Goal: Communication & Community: Answer question/provide support

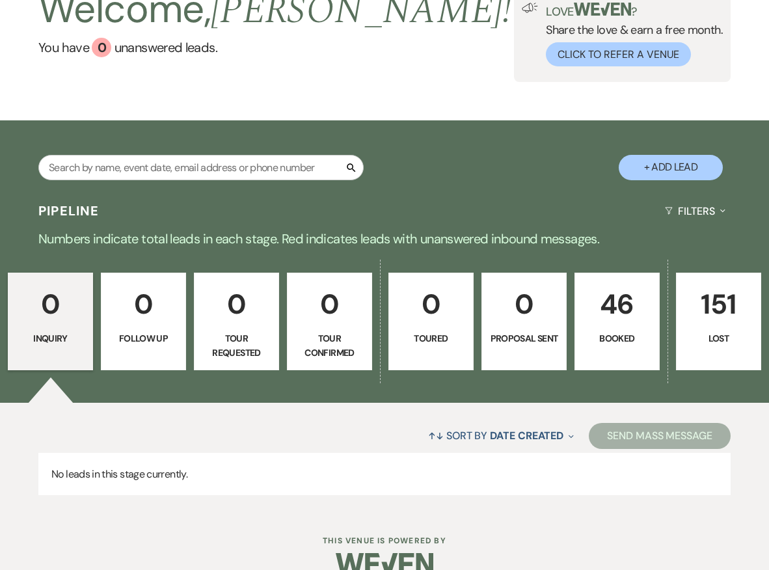
click at [620, 317] on p "46" at bounding box center [617, 304] width 68 height 44
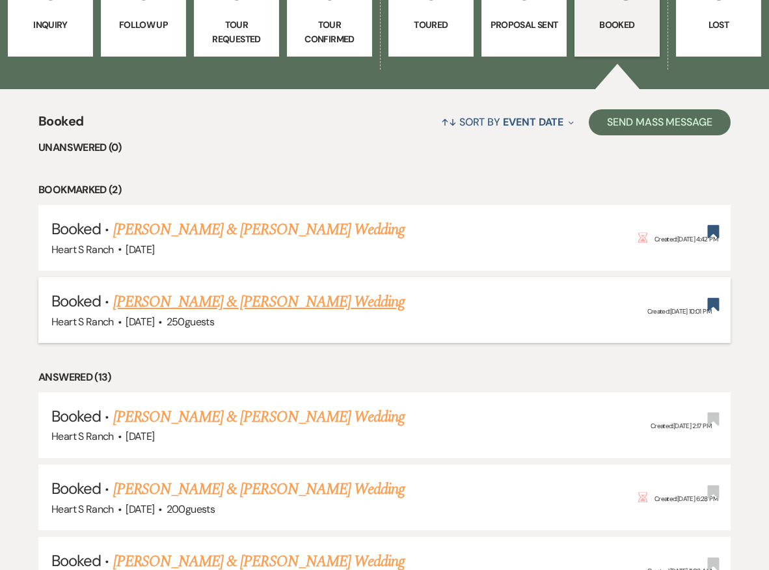
scroll to position [410, 0]
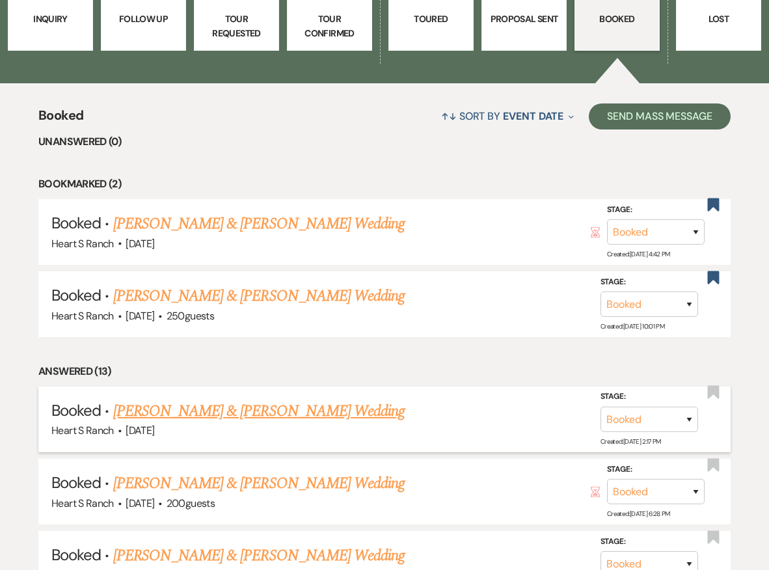
click at [267, 407] on link "[PERSON_NAME] & [PERSON_NAME] Wedding" at bounding box center [258, 410] width 291 height 23
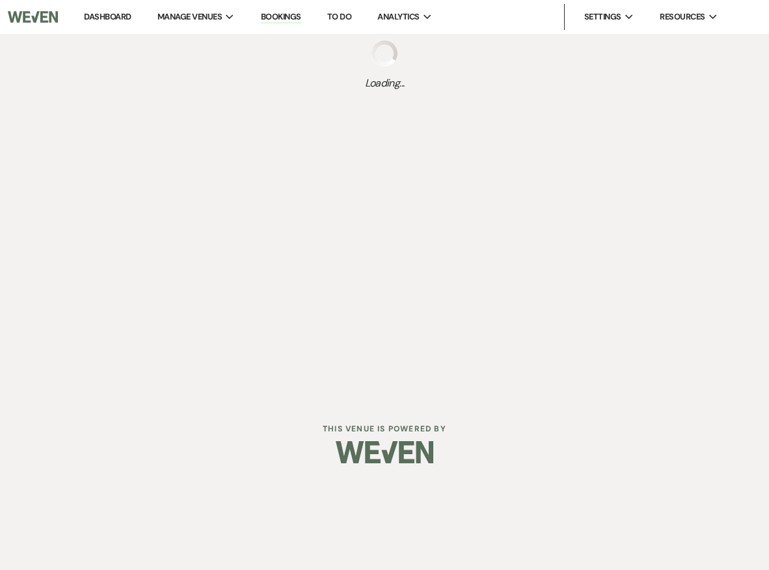
click at [241, 407] on div "Dashboard Manage Venues Expand Heart S Ranch Bookings To Do Analytics Expand He…" at bounding box center [384, 241] width 769 height 483
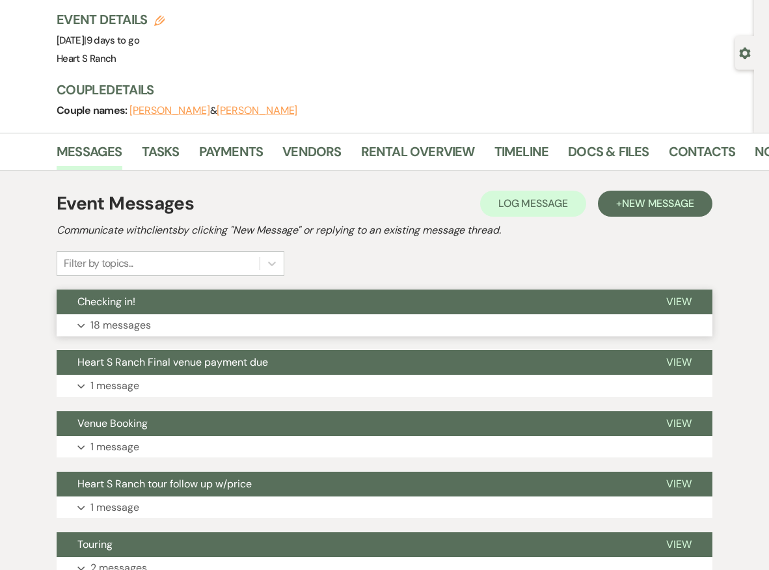
scroll to position [83, 0]
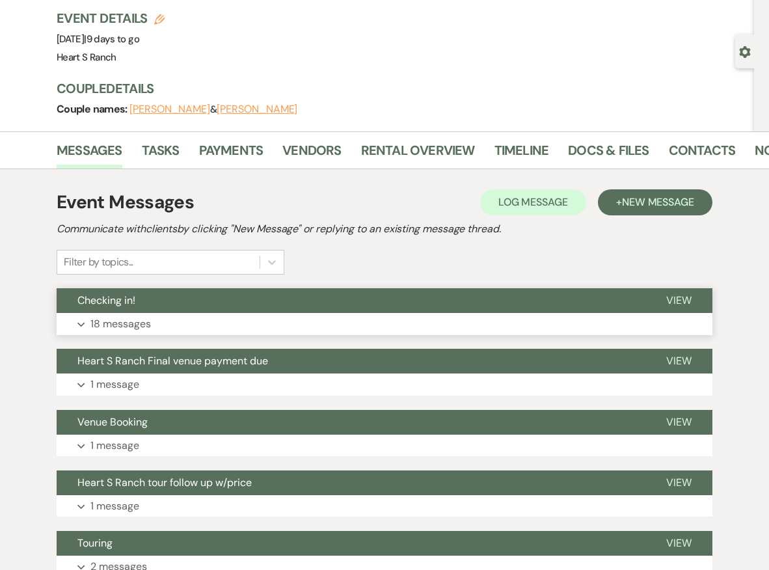
click at [259, 320] on button "Expand 18 messages" at bounding box center [385, 324] width 656 height 22
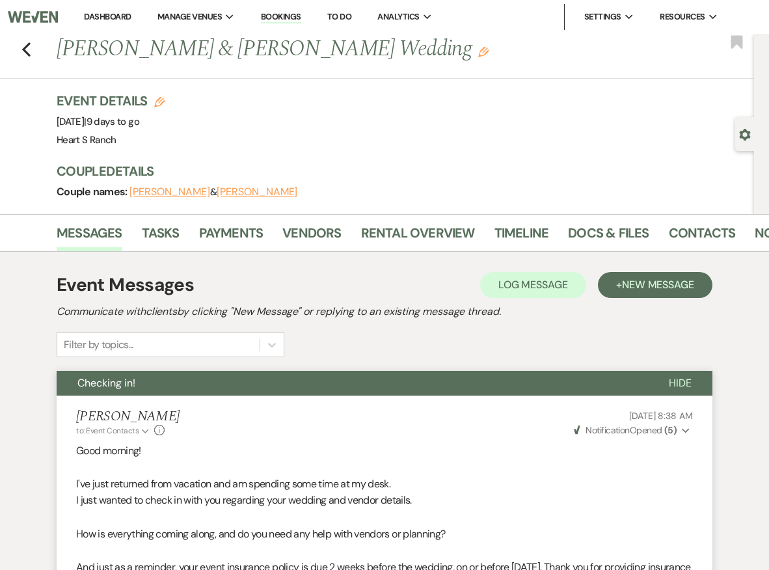
scroll to position [0, 0]
click at [639, 283] on span "New Message" at bounding box center [658, 285] width 72 height 14
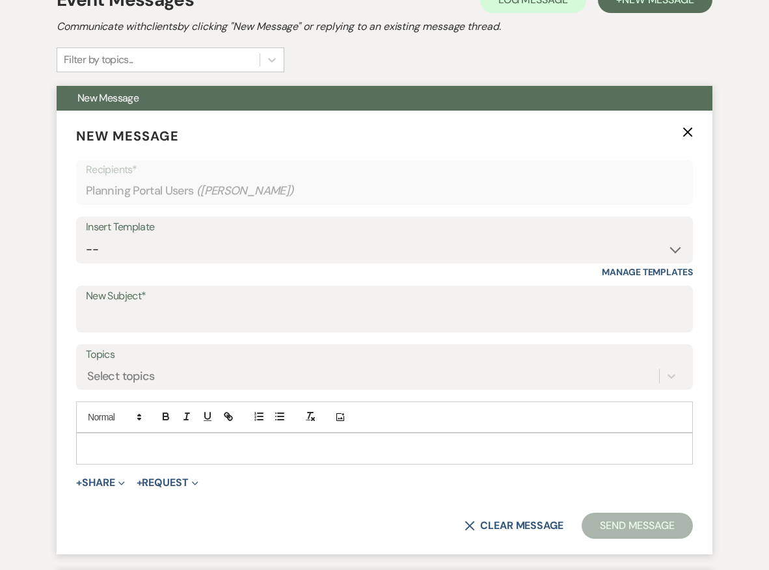
scroll to position [286, 0]
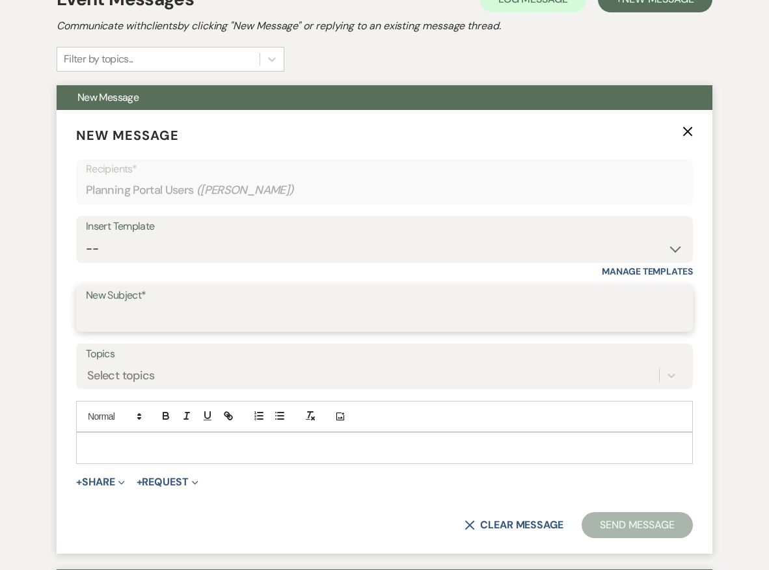
click at [408, 314] on input "New Subject*" at bounding box center [384, 317] width 597 height 25
type input "final wedding details"
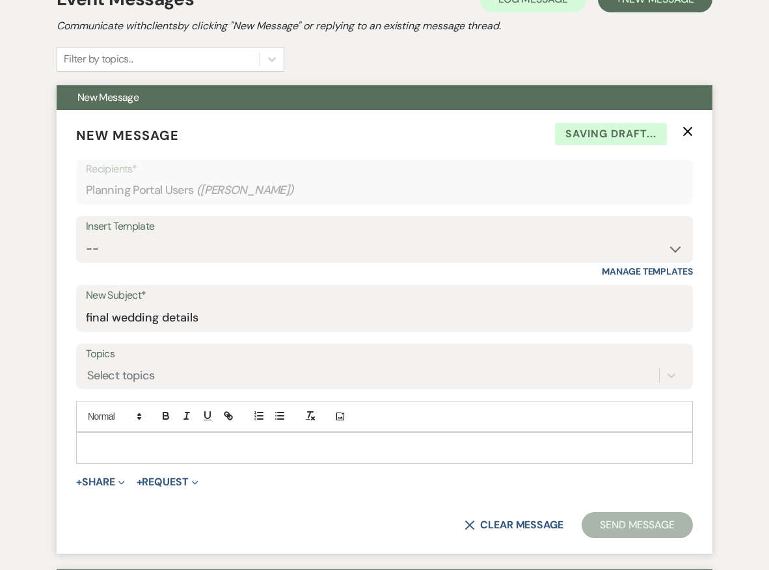
click at [304, 440] on p at bounding box center [385, 447] width 596 height 14
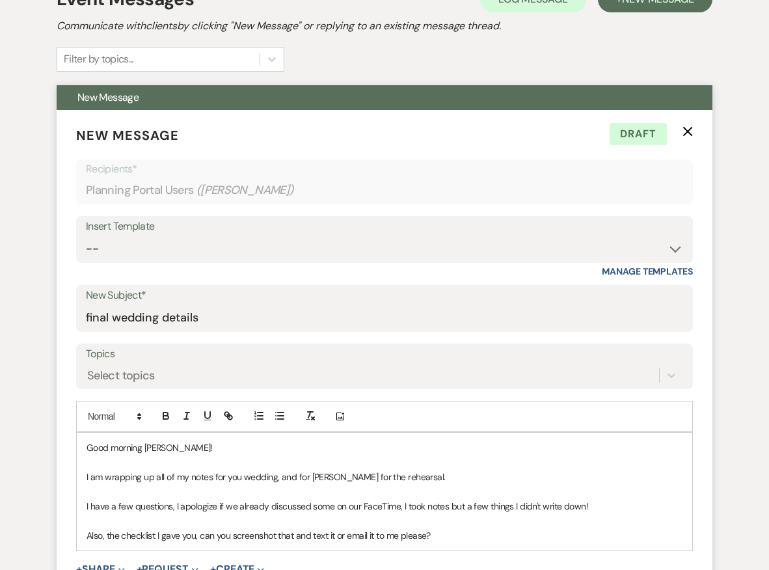
click at [107, 531] on p "Also, the checklist I gave you, can you screenshot that and text it or email it…" at bounding box center [385, 535] width 596 height 14
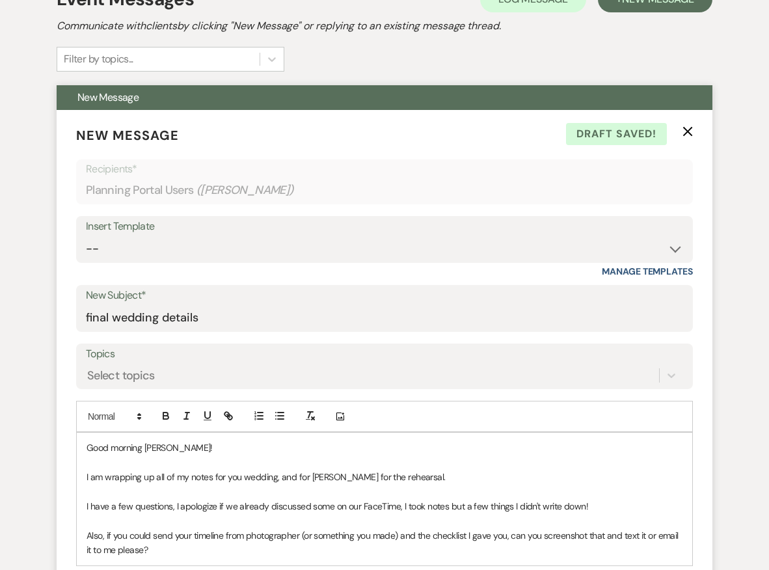
click at [157, 547] on p "Also, if you could send your timeline from photographer (or something you made)…" at bounding box center [385, 542] width 596 height 29
click at [589, 499] on p "I have a few questions, I apologize if we already discussed some on our FaceTim…" at bounding box center [385, 506] width 596 height 14
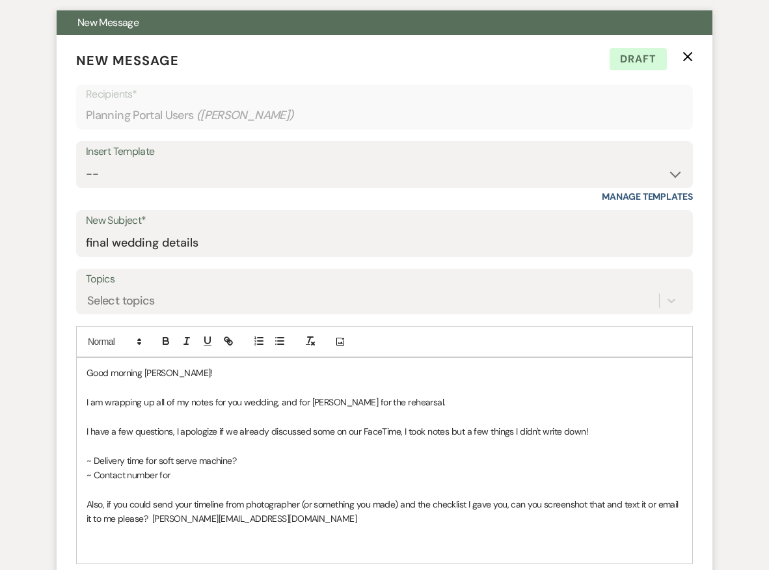
scroll to position [361, 0]
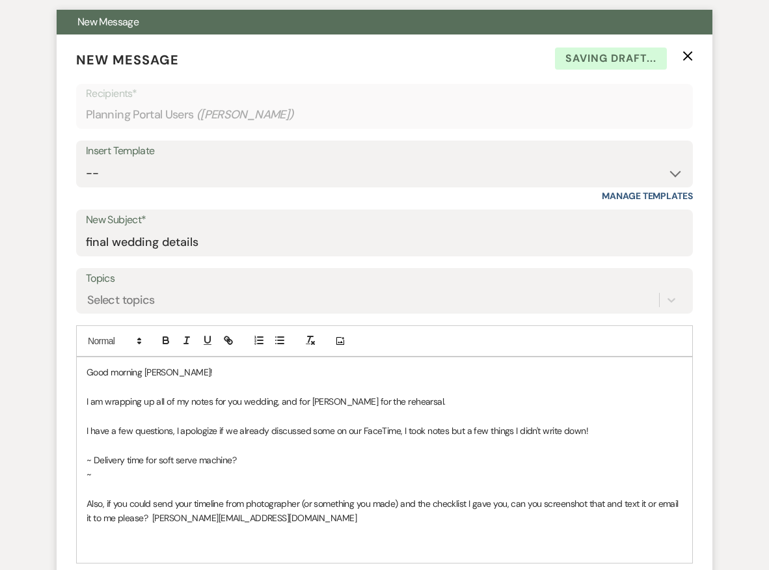
click at [280, 456] on p "~ Delivery time for soft serve machine?" at bounding box center [385, 460] width 596 height 14
click at [146, 454] on p "~ Delivery time for soft serve machine?" at bounding box center [385, 460] width 596 height 14
click at [98, 469] on p "~" at bounding box center [385, 474] width 596 height 14
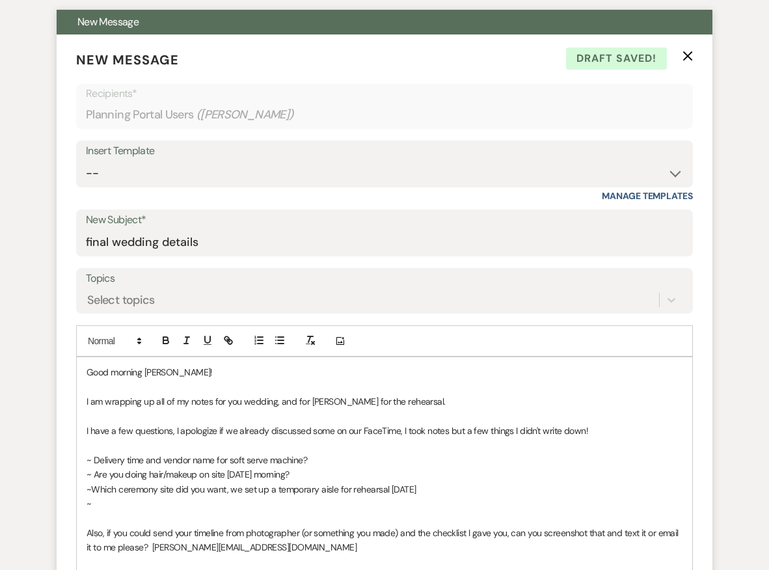
click at [230, 485] on p "~Which ceremony site did you want, we set up a temporary aisle for rehearsal [D…" at bounding box center [385, 489] width 596 height 14
click at [132, 498] on p "~" at bounding box center [385, 503] width 596 height 14
click at [293, 483] on p "~Which ceremony site did you want, was it lower lawn? we set up a temporary ais…" at bounding box center [385, 489] width 596 height 14
click at [140, 503] on p "~" at bounding box center [385, 503] width 596 height 14
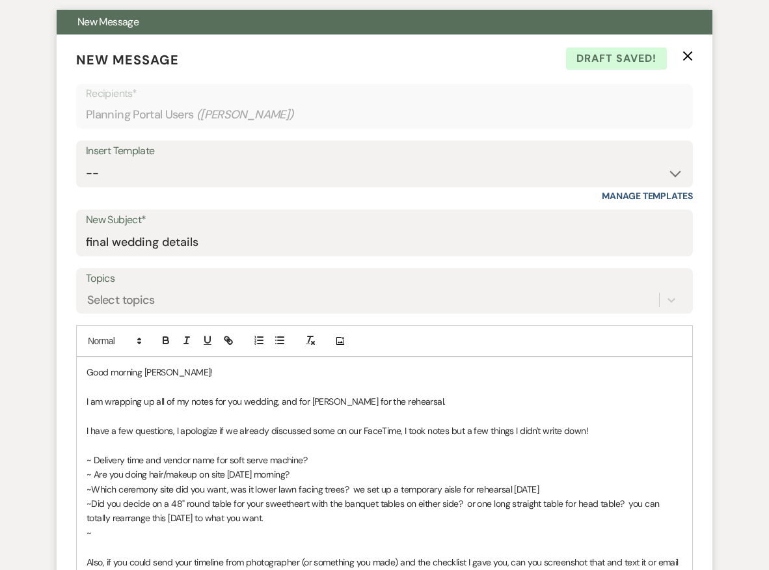
click at [460, 496] on p "~Did you decide on a 48" round table for your sweetheart with the banquet table…" at bounding box center [385, 510] width 596 height 29
drag, startPoint x: 617, startPoint y: 497, endPoint x: 463, endPoint y: 500, distance: 154.2
click at [464, 500] on p "~Did you decide on a 48" round table for your sweetheart with the banquet table…" at bounding box center [385, 510] width 596 height 29
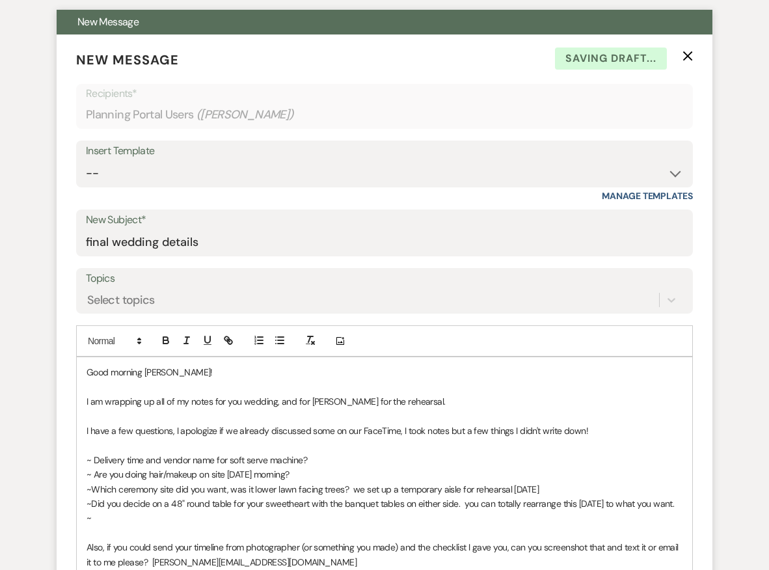
click at [163, 498] on p "~Did you decide on a 48" round table for your sweetheart with the banquet table…" at bounding box center [385, 503] width 596 height 14
click at [440, 499] on p "~ I will set up a 48" round table for your sweetheart with the banquet tables o…" at bounding box center [385, 503] width 596 height 14
click at [126, 518] on p "~" at bounding box center [385, 518] width 596 height 14
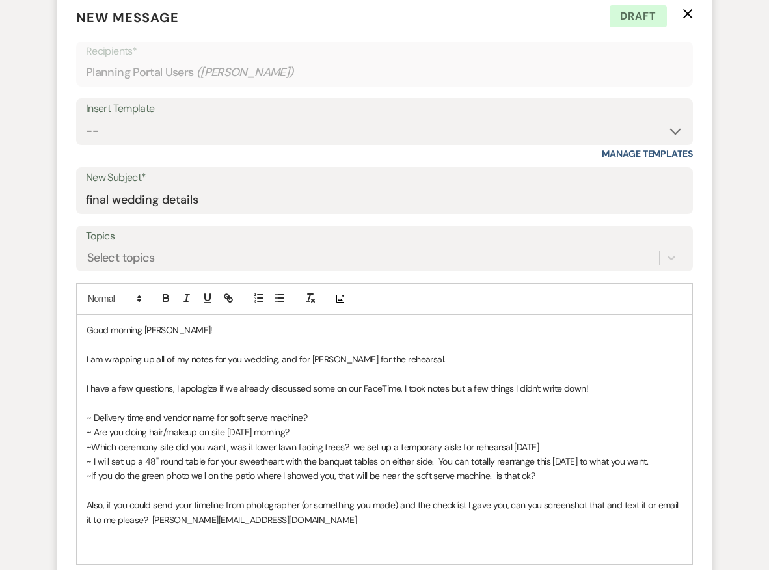
scroll to position [418, 0]
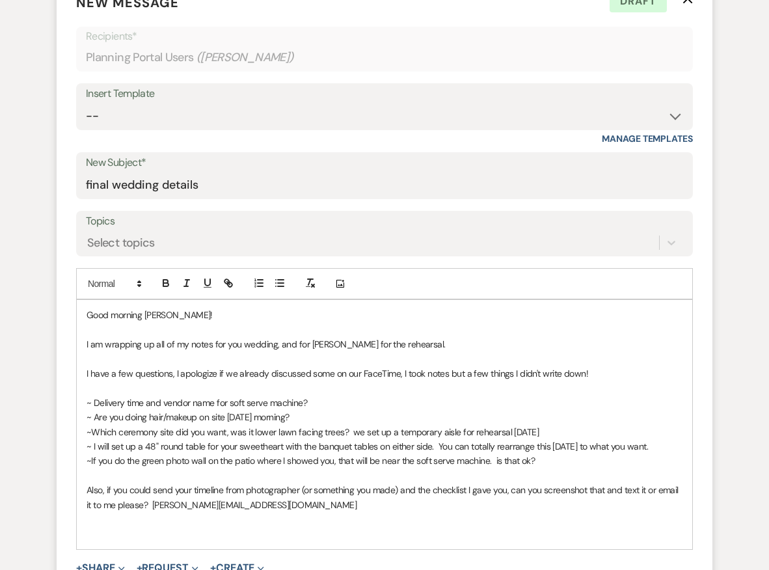
click at [96, 468] on p at bounding box center [385, 475] width 596 height 14
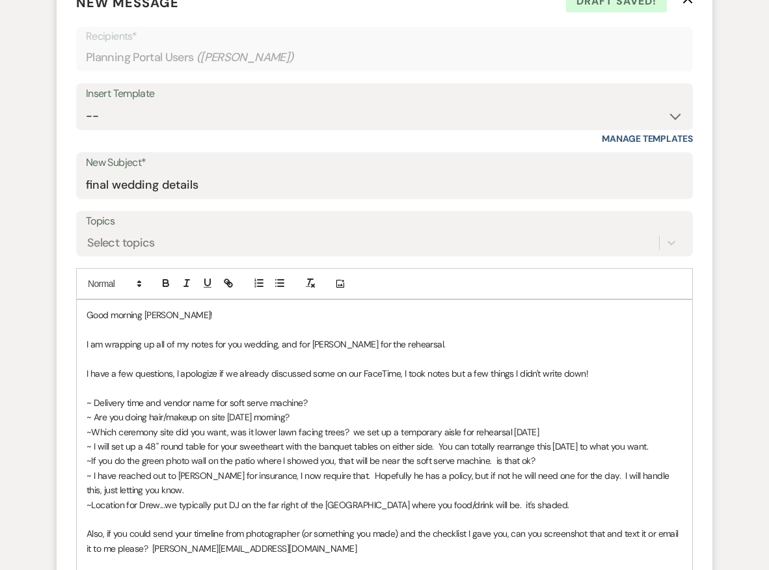
click at [482, 498] on p "~Location for Drew...we typically put DJ on the far right of the [GEOGRAPHIC_DA…" at bounding box center [385, 505] width 596 height 14
click at [103, 513] on p at bounding box center [385, 519] width 596 height 14
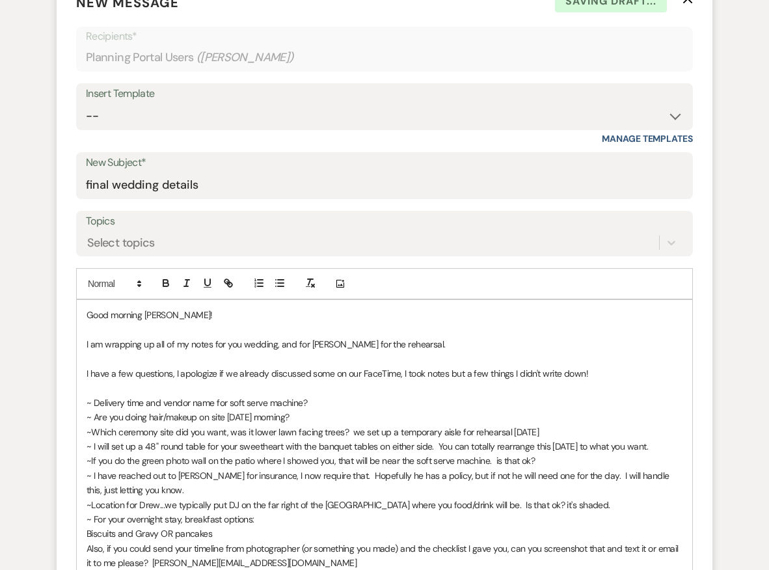
click at [252, 513] on p "~ For your overnight stay, breakfast options:" at bounding box center [385, 519] width 596 height 14
click at [105, 527] on p "Biscuits and Gravy OR pancakes" at bounding box center [385, 533] width 596 height 14
click at [273, 526] on p "Pick one: Biscuits and Gravy OR pancakes" at bounding box center [385, 533] width 596 height 14
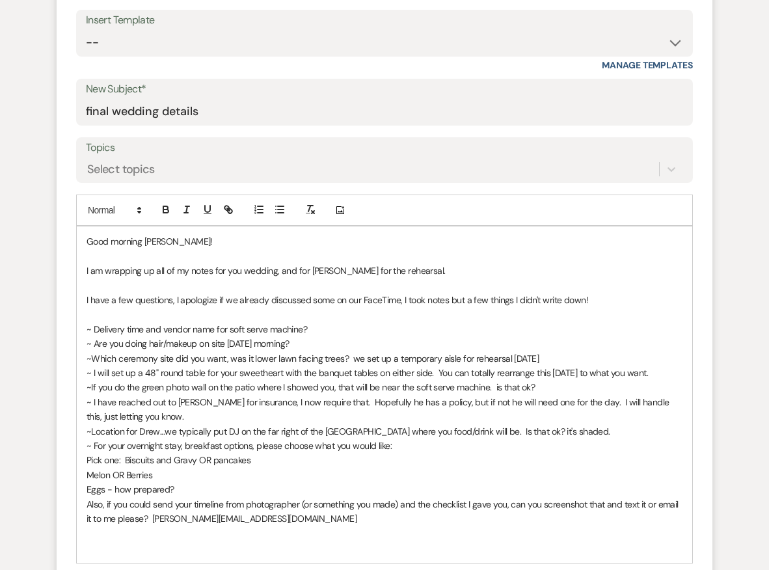
scroll to position [494, 0]
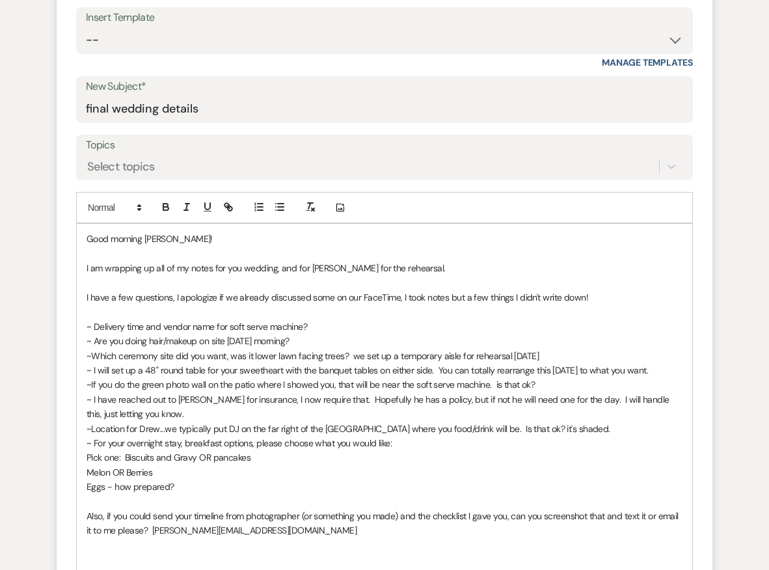
click at [185, 466] on p "Melon OR Berries" at bounding box center [385, 472] width 596 height 14
click at [148, 494] on p at bounding box center [385, 501] width 596 height 14
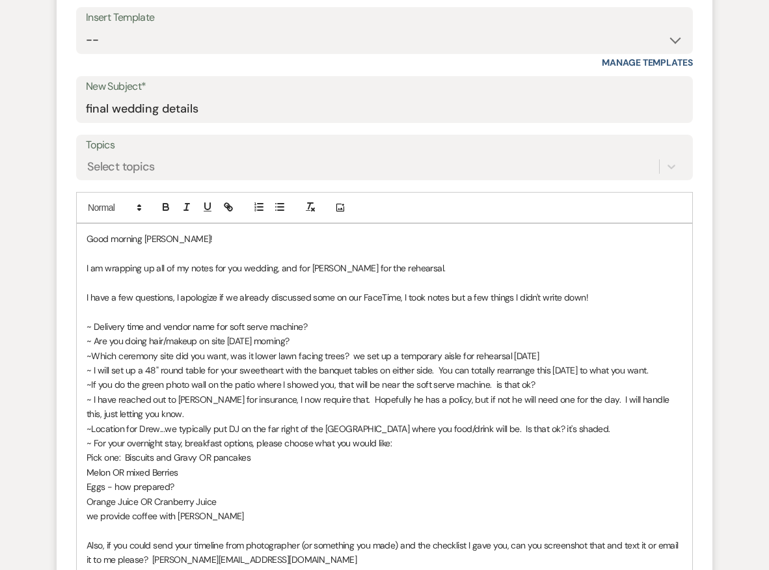
click at [576, 421] on p "~Location for Drew...we typically put DJ on the far right of the [GEOGRAPHIC_DA…" at bounding box center [385, 428] width 596 height 14
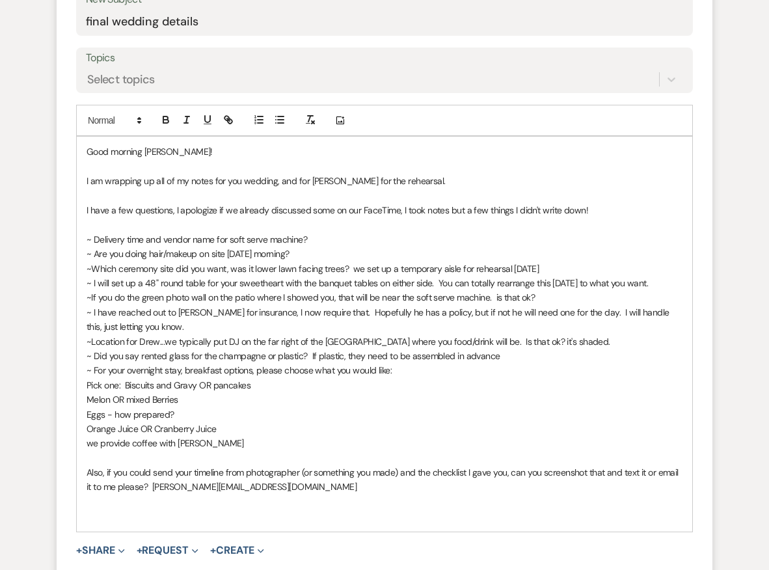
scroll to position [582, 0]
click at [457, 178] on p "I am wrapping up all of my notes for you wedding, and for [PERSON_NAME] for the…" at bounding box center [385, 180] width 596 height 14
click at [90, 224] on p at bounding box center [385, 224] width 596 height 14
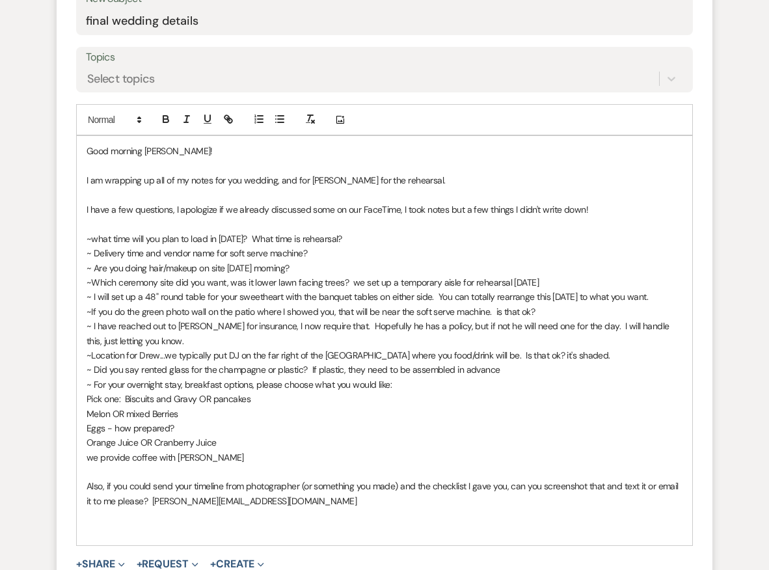
click at [240, 174] on p "I am wrapping up all of my notes for you wedding, and for [PERSON_NAME] for the…" at bounding box center [385, 180] width 596 height 14
click at [367, 235] on p "~what time will you plan to load in [DATE]? What time is rehearsal?" at bounding box center [385, 239] width 596 height 14
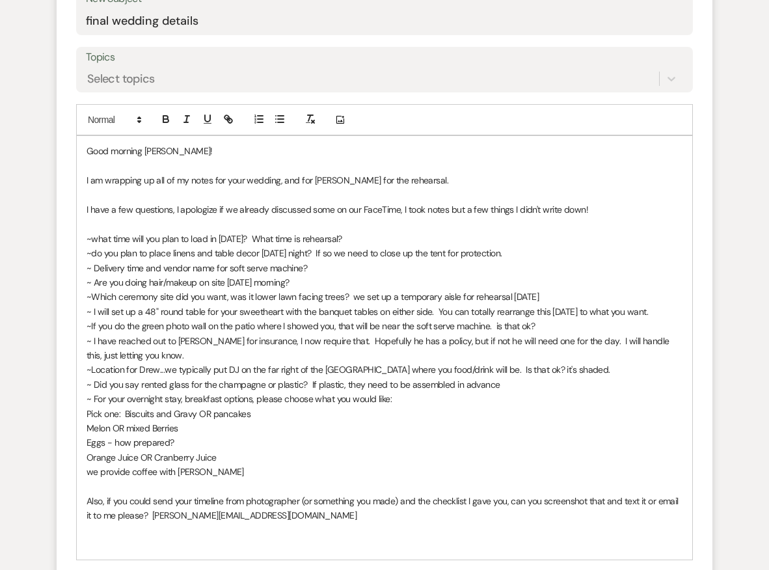
click at [332, 247] on p "~do you plan to place linens and table decor [DATE] night? If so we need to clo…" at bounding box center [385, 253] width 596 height 14
click at [438, 247] on p "~do you plan to place linens and table decor [DATE] night? Need to know so we n…" at bounding box center [385, 253] width 596 height 14
click at [503, 247] on p "~do you plan to place linens and table decor [DATE] night? Need to know so we c…" at bounding box center [385, 253] width 596 height 14
click at [325, 247] on p "~do you plan to place linens and table decor [DATE] night? Need to know so we c…" at bounding box center [385, 253] width 596 height 14
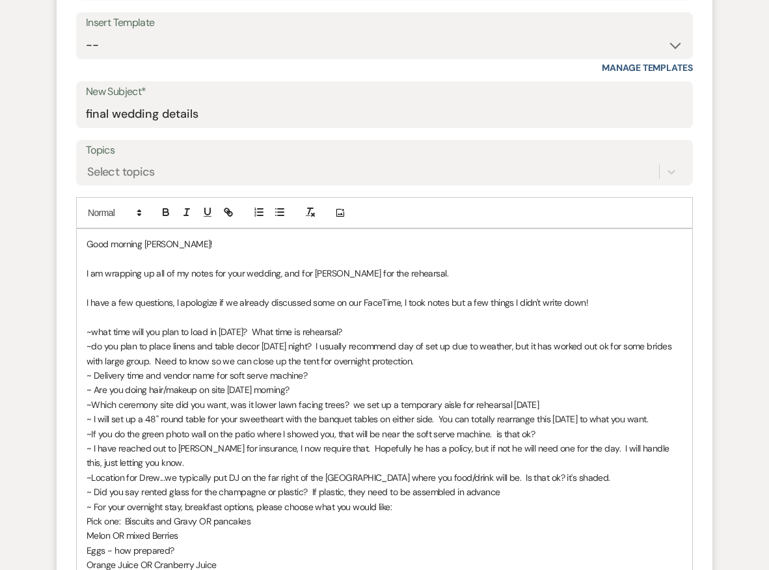
scroll to position [479, 0]
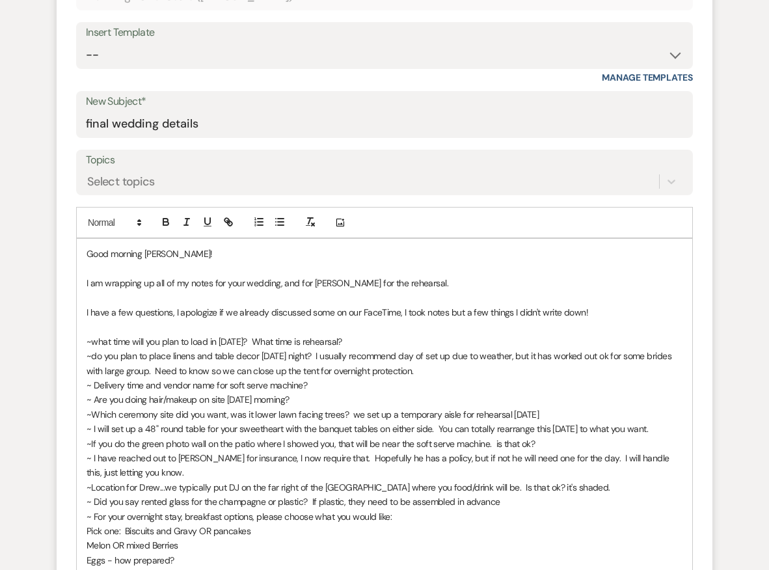
click at [411, 277] on p "I am wrapping up all of my notes for your wedding, and for [PERSON_NAME] for th…" at bounding box center [385, 283] width 596 height 14
click at [598, 306] on p "I have a few questions, I apologize if we already discussed some on our FaceTim…" at bounding box center [385, 312] width 596 height 14
click at [513, 334] on p "~what time will you plan to load in [DATE]? What time is rehearsal?" at bounding box center [385, 341] width 596 height 14
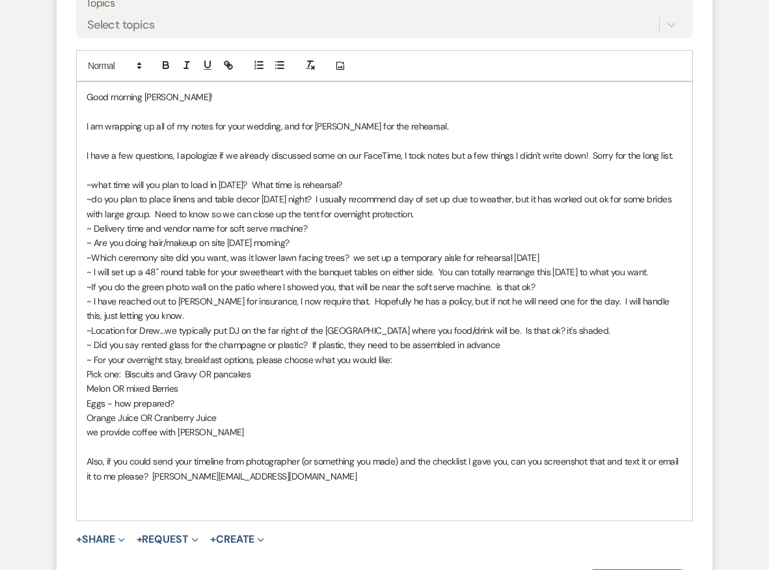
scroll to position [637, 0]
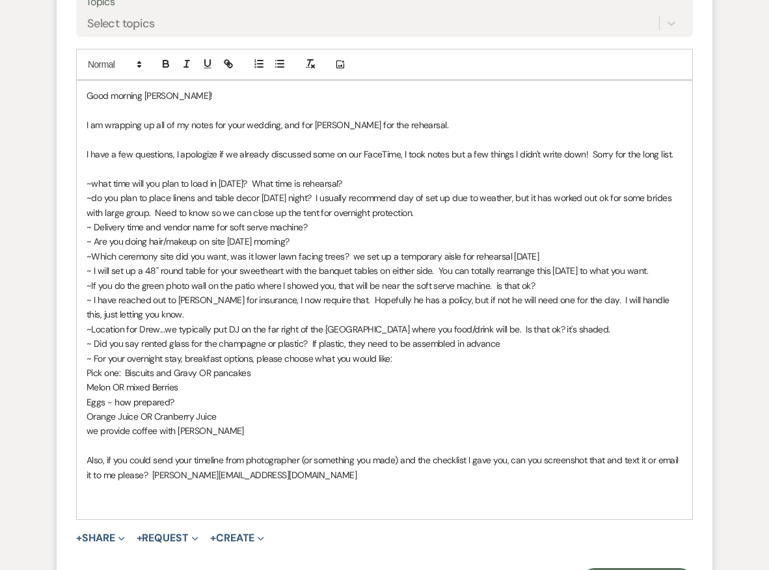
click at [90, 161] on p at bounding box center [385, 168] width 596 height 14
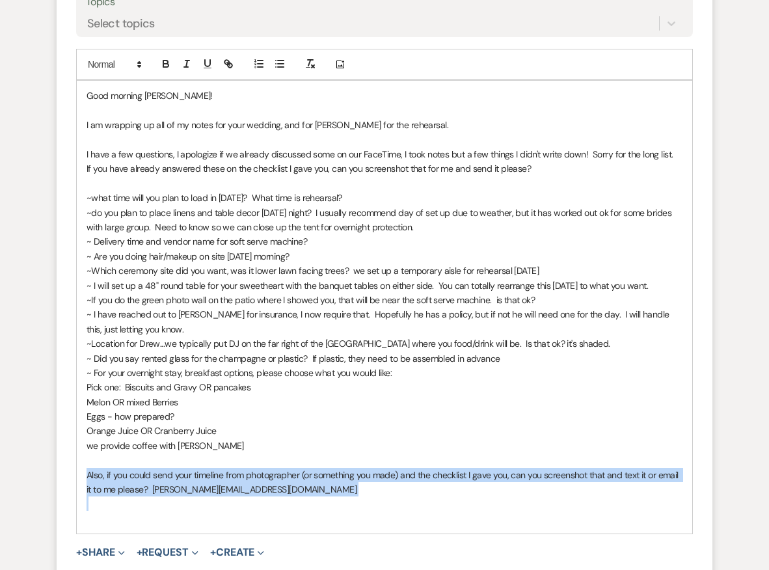
drag, startPoint x: 86, startPoint y: 464, endPoint x: 250, endPoint y: 483, distance: 165.6
click at [250, 485] on div "Good morning [PERSON_NAME]! I am wrapping up all of my notes for your wedding, …" at bounding box center [384, 307] width 615 height 453
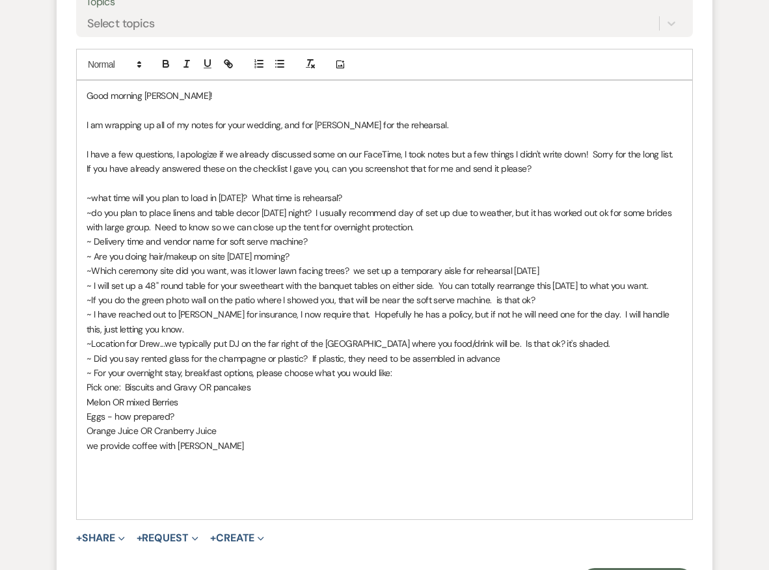
click at [541, 163] on p "If you have already answered these on the checklist I gave you, can you screens…" at bounding box center [385, 168] width 596 height 14
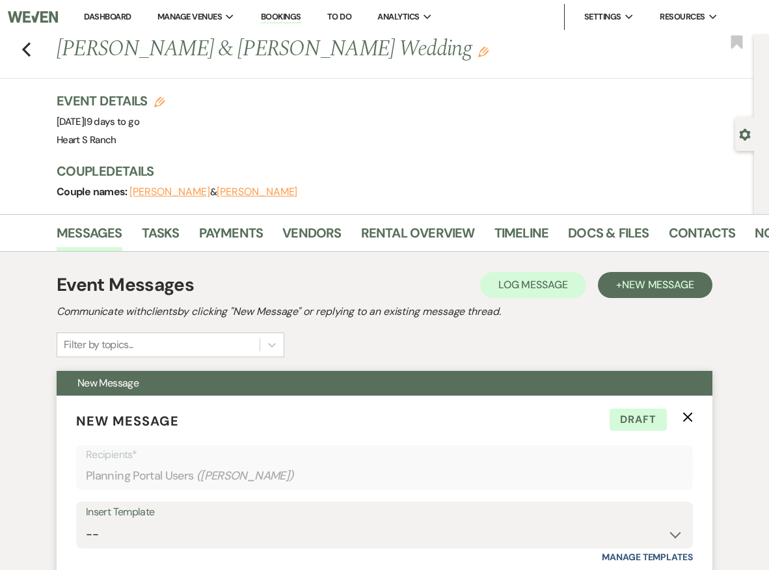
scroll to position [0, 0]
